Goal: Book appointment/travel/reservation

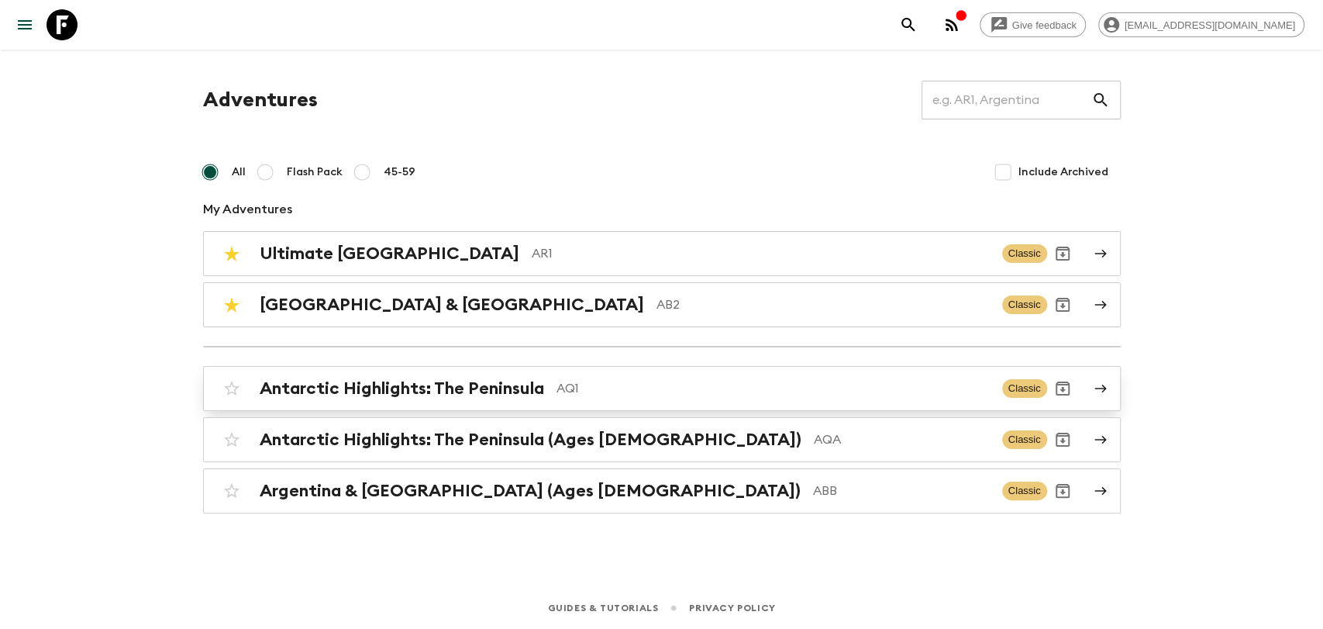
click at [521, 388] on h2 "Antarctic Highlights: The Peninsula" at bounding box center [402, 388] width 285 height 20
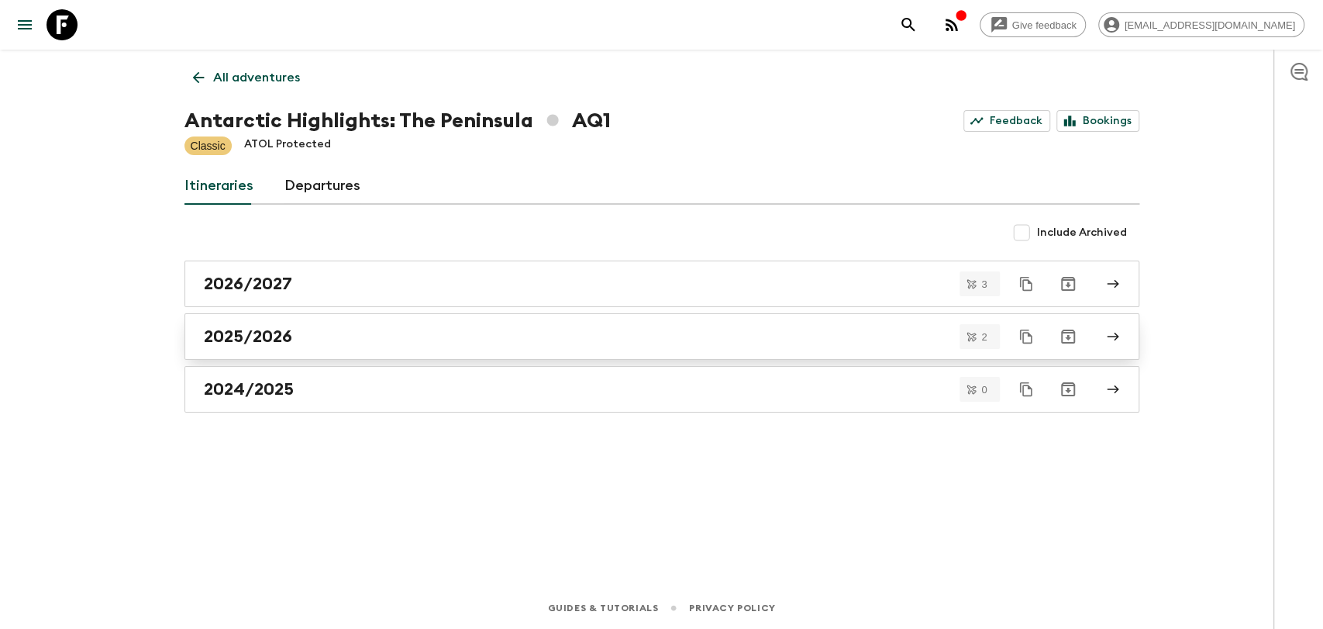
click at [312, 323] on link "2025/2026" at bounding box center [662, 336] width 955 height 47
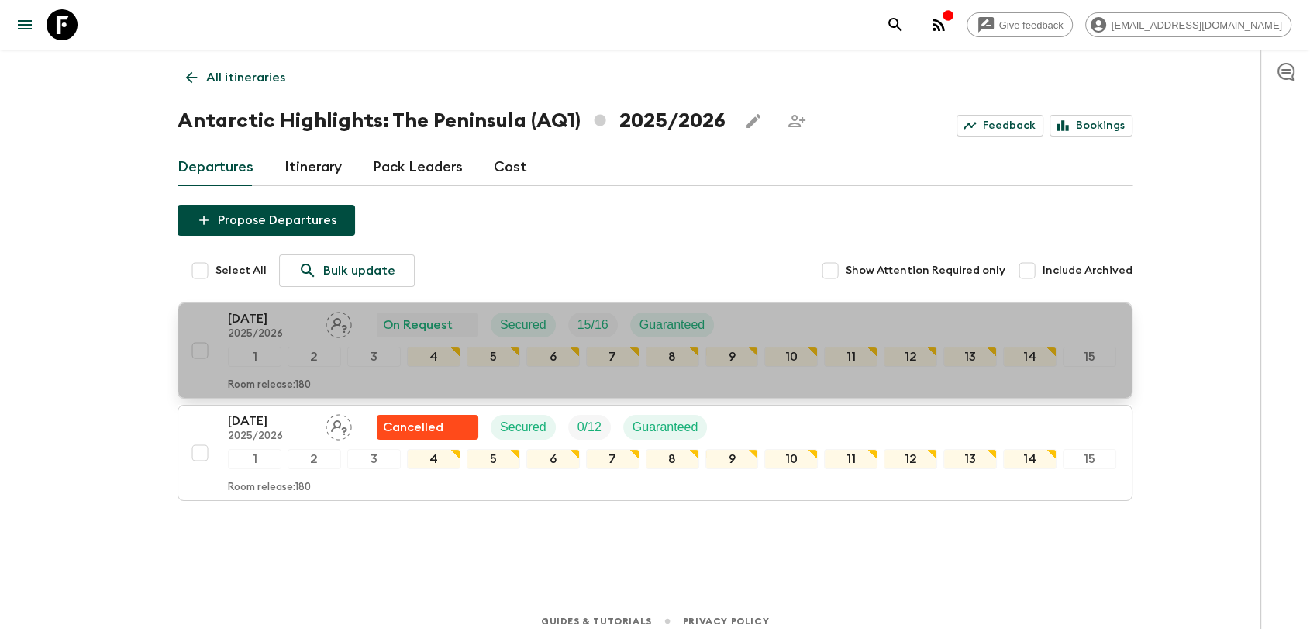
click at [272, 326] on p "[DATE]" at bounding box center [270, 318] width 85 height 19
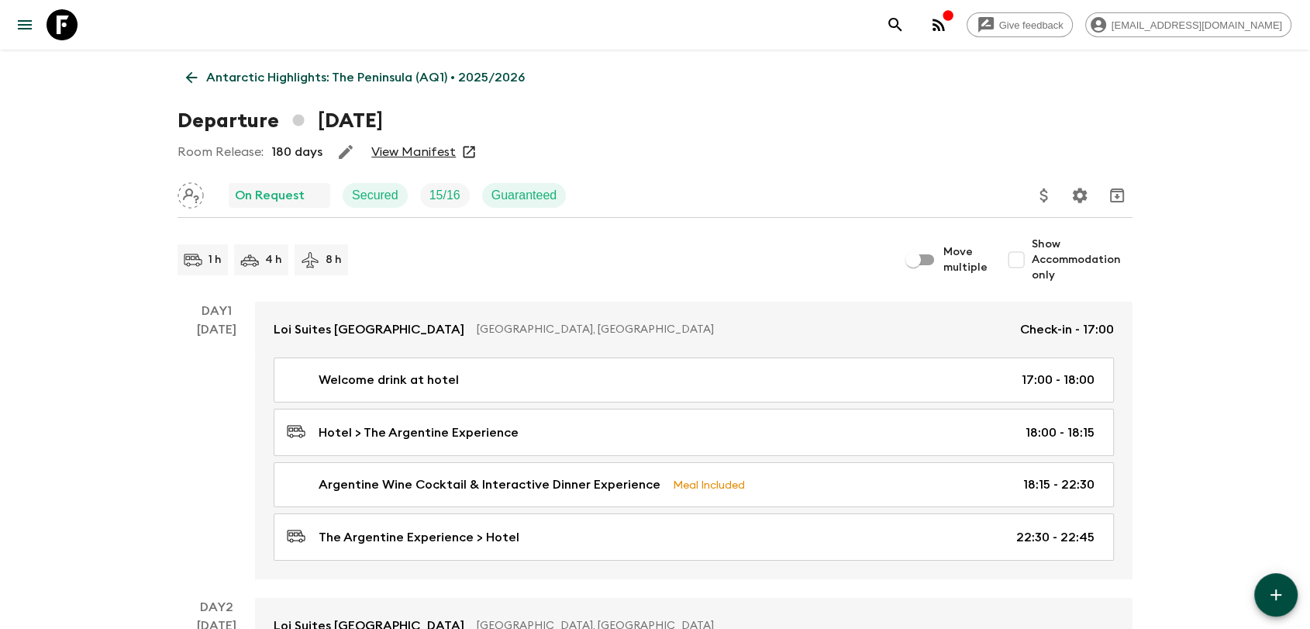
click at [409, 149] on link "View Manifest" at bounding box center [413, 152] width 85 height 16
click at [953, 15] on icon "button" at bounding box center [948, 15] width 10 height 10
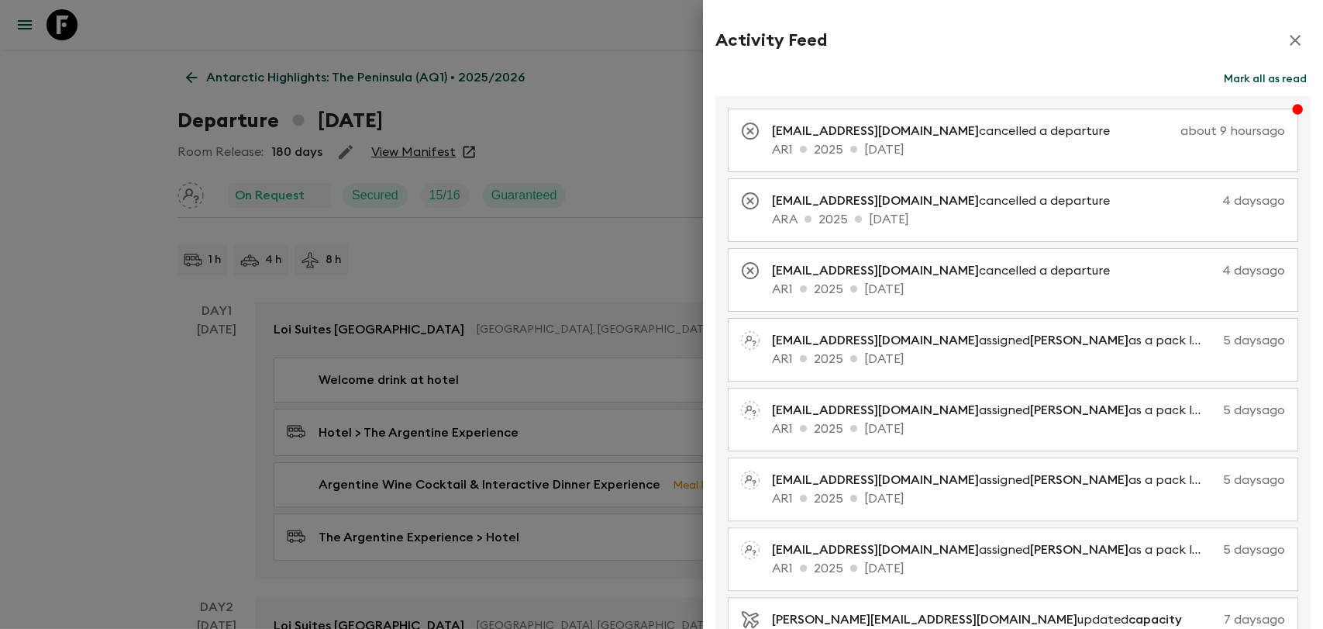
click at [1290, 33] on icon "button" at bounding box center [1295, 40] width 19 height 19
